Goal: Information Seeking & Learning: Learn about a topic

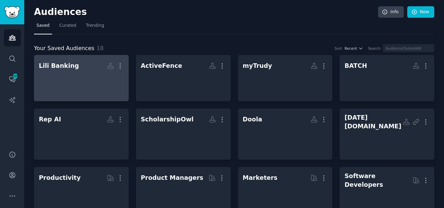
click at [56, 84] on div at bounding box center [81, 84] width 85 height 24
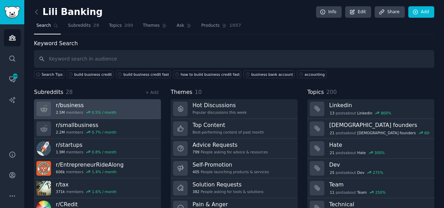
click at [116, 107] on link "r/ business 2.5M members 0.5 % / month" at bounding box center [97, 109] width 127 height 20
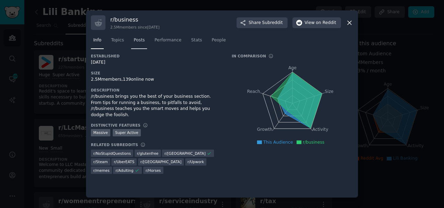
click at [135, 40] on span "Posts" at bounding box center [139, 40] width 11 height 6
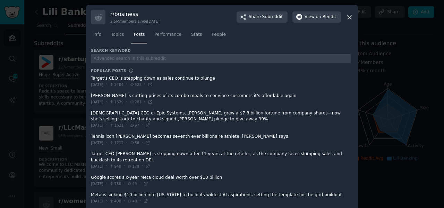
click at [348, 18] on icon at bounding box center [349, 17] width 7 height 7
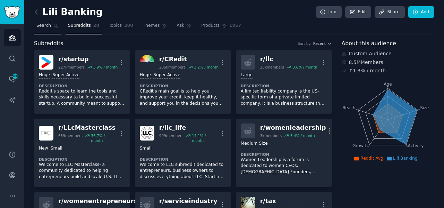
click at [53, 25] on icon at bounding box center [55, 25] width 5 height 5
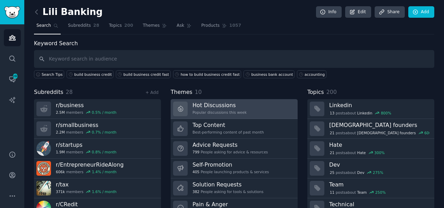
click at [223, 113] on div "Popular discussions this week" at bounding box center [220, 112] width 54 height 5
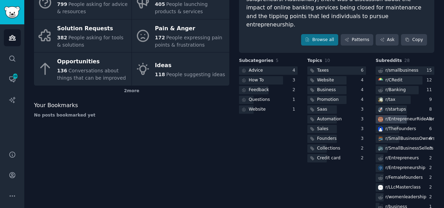
scroll to position [104, 0]
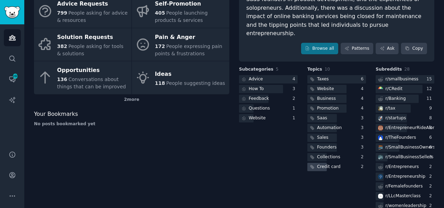
click at [329, 163] on div "Credit card" at bounding box center [329, 166] width 24 height 6
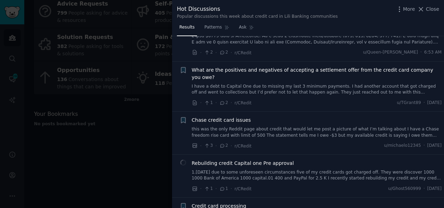
scroll to position [3549, 0]
click at [428, 7] on span "Close" at bounding box center [432, 9] width 13 height 7
